Goal: Task Accomplishment & Management: Manage account settings

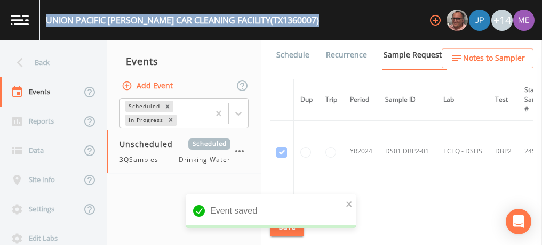
scroll to position [125, 0]
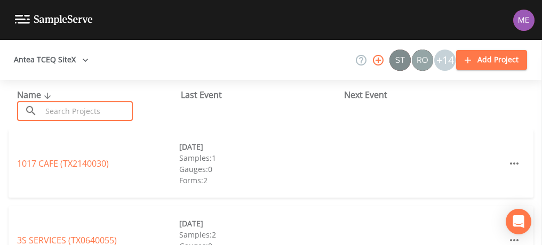
click at [116, 107] on input "text" at bounding box center [87, 111] width 91 height 20
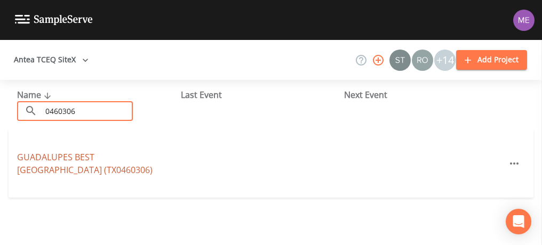
type input "0460306"
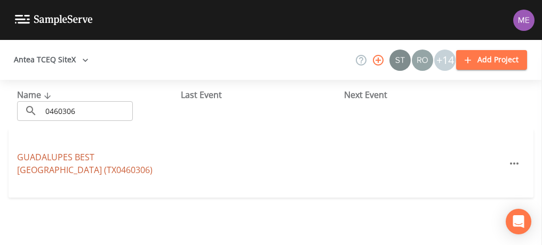
click at [133, 160] on link "GUADALUPES BEST RV RIVER RESORT (TX0460306)" at bounding box center [84, 163] width 135 height 25
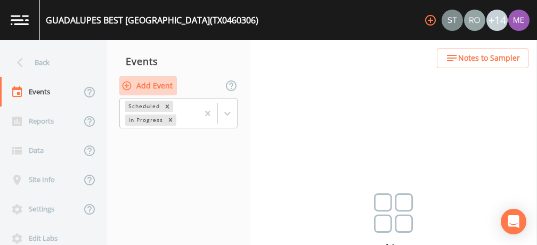
click at [143, 89] on button "Add Event" at bounding box center [148, 86] width 58 height 20
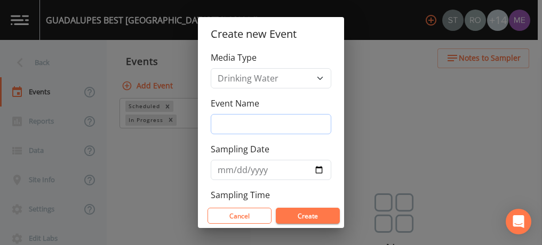
click at [234, 121] on input "Event Name" at bounding box center [271, 124] width 120 height 20
type input "3QSamples"
click at [226, 168] on input "Sampling Date" at bounding box center [271, 170] width 120 height 20
type input "2025-09-05"
click at [300, 217] on button "Create" at bounding box center [308, 216] width 64 height 16
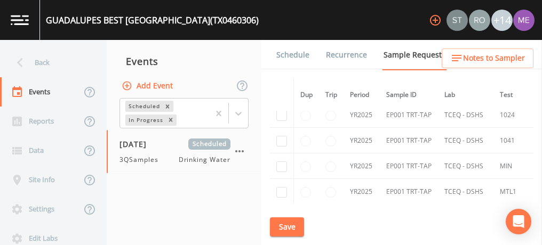
scroll to position [62, 0]
